Goal: Download file/media

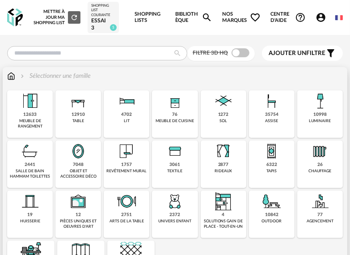
click at [127, 144] on img at bounding box center [126, 150] width 21 height 21
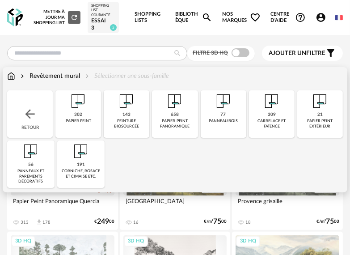
click at [258, 106] on div "309 [GEOGRAPHIC_DATA] et faïence" at bounding box center [272, 113] width 46 height 47
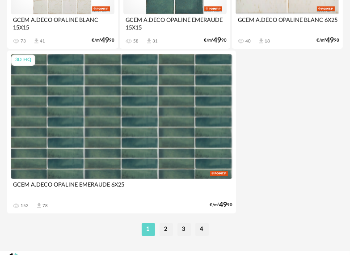
scroll to position [3337, 0]
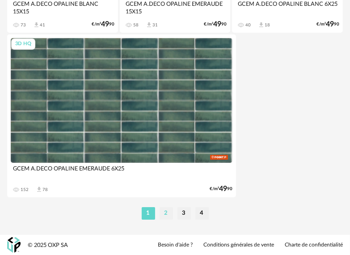
click at [165, 213] on li "2" at bounding box center [166, 213] width 13 height 13
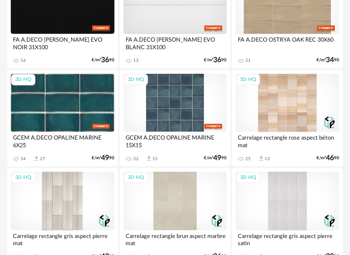
scroll to position [358, 0]
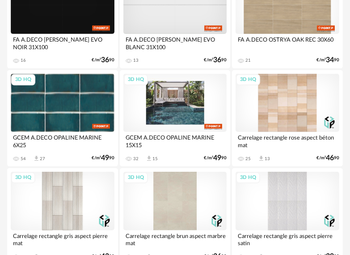
click at [177, 106] on div "3D HQ" at bounding box center [175, 103] width 104 height 58
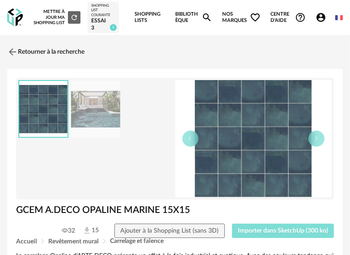
click at [258, 231] on span "Importer dans SketchUp (300 ko)" at bounding box center [283, 231] width 90 height 6
